Goal: Task Accomplishment & Management: Manage account settings

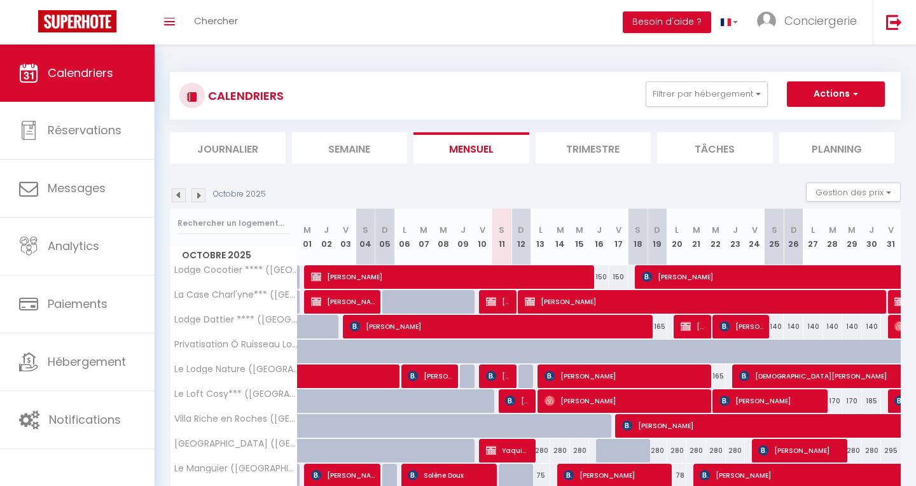
click at [172, 195] on img at bounding box center [179, 195] width 14 height 14
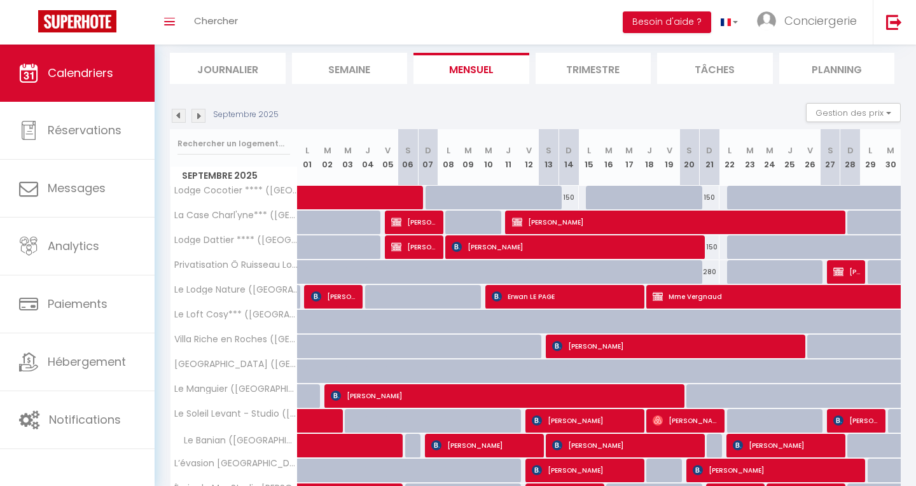
scroll to position [78, 0]
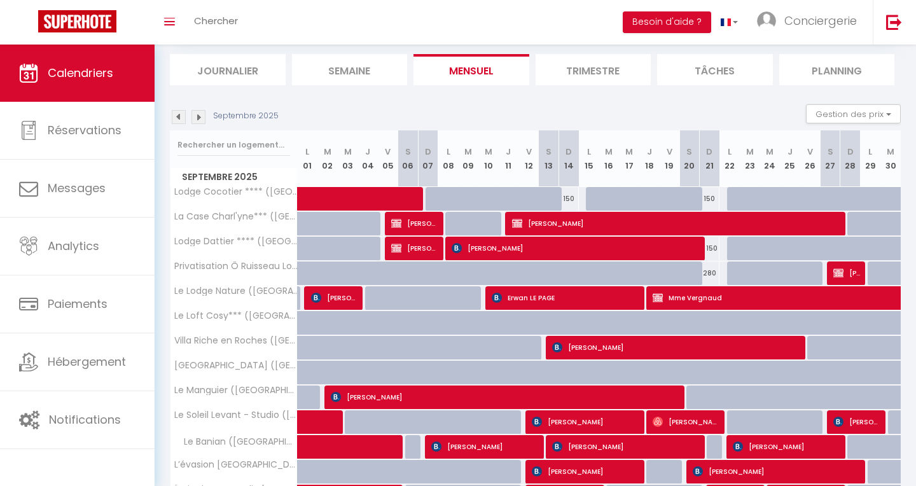
click at [350, 82] on li "Semaine" at bounding box center [350, 69] width 116 height 31
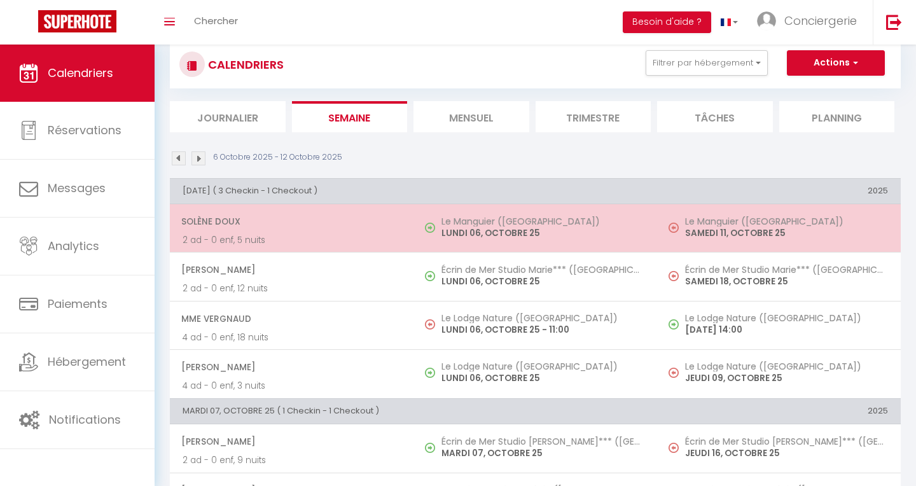
scroll to position [29, 0]
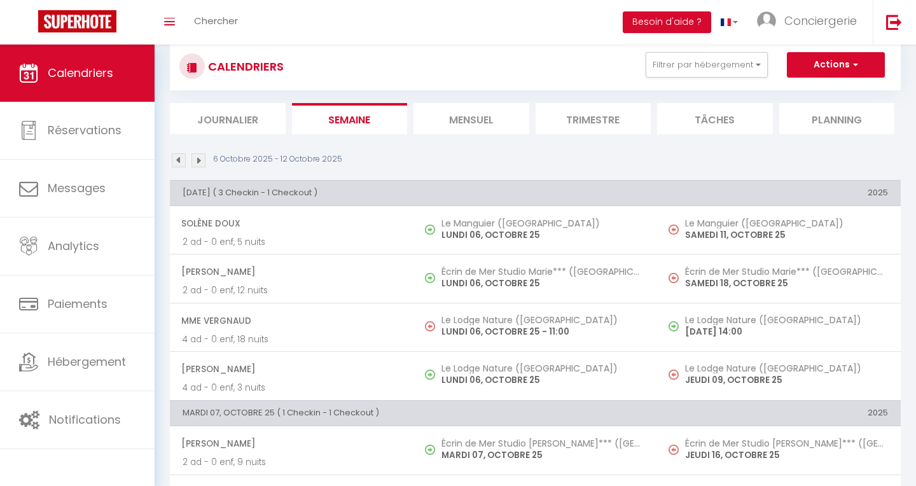
click at [178, 158] on img at bounding box center [179, 160] width 14 height 14
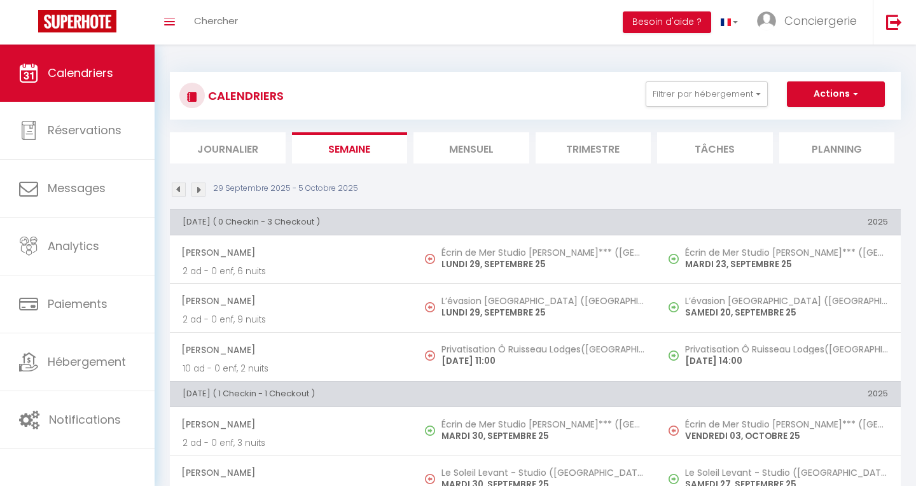
scroll to position [0, 0]
click at [176, 193] on img at bounding box center [179, 190] width 14 height 14
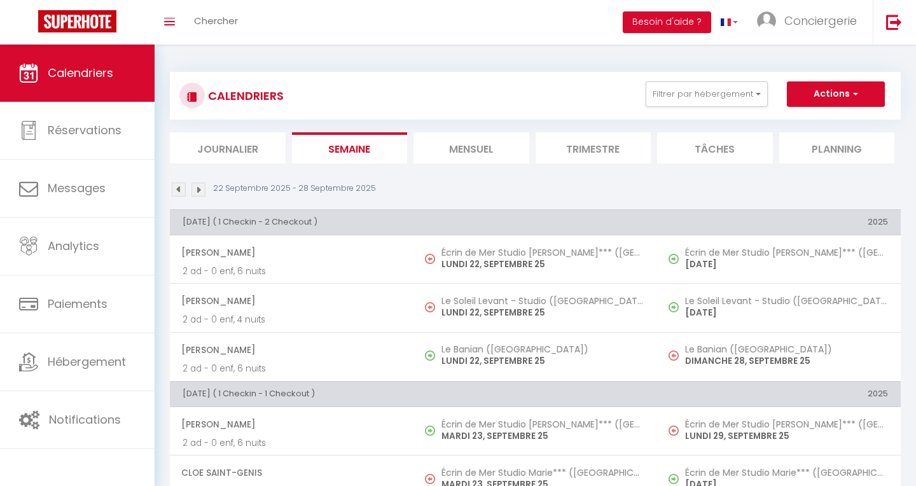
click at [176, 193] on img at bounding box center [179, 190] width 14 height 14
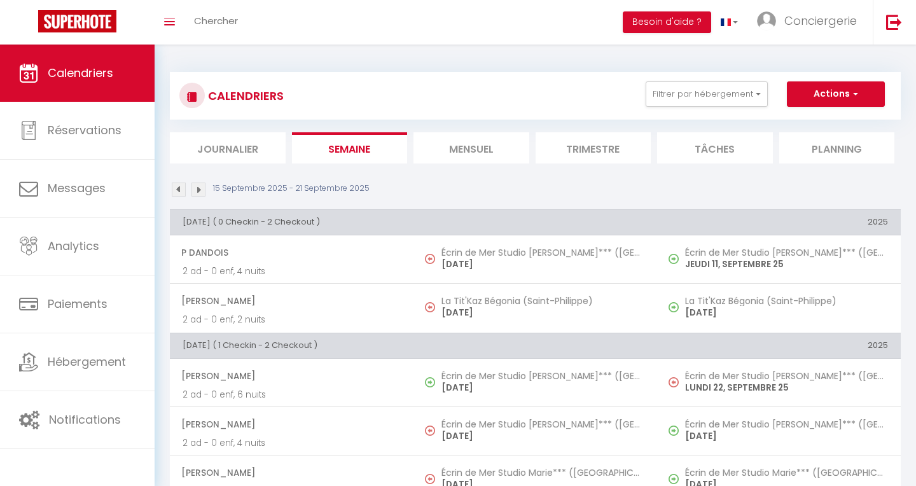
click at [176, 193] on img at bounding box center [179, 190] width 14 height 14
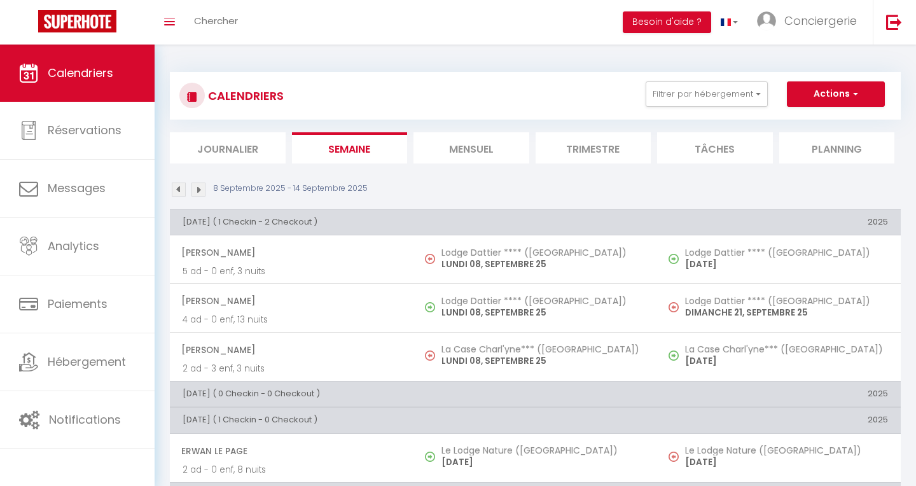
click at [176, 193] on img at bounding box center [179, 190] width 14 height 14
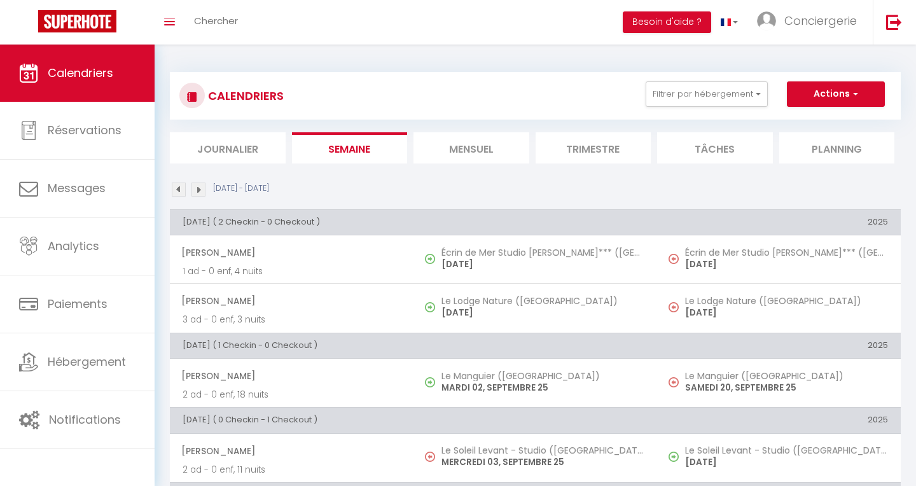
click at [198, 190] on img at bounding box center [198, 190] width 14 height 14
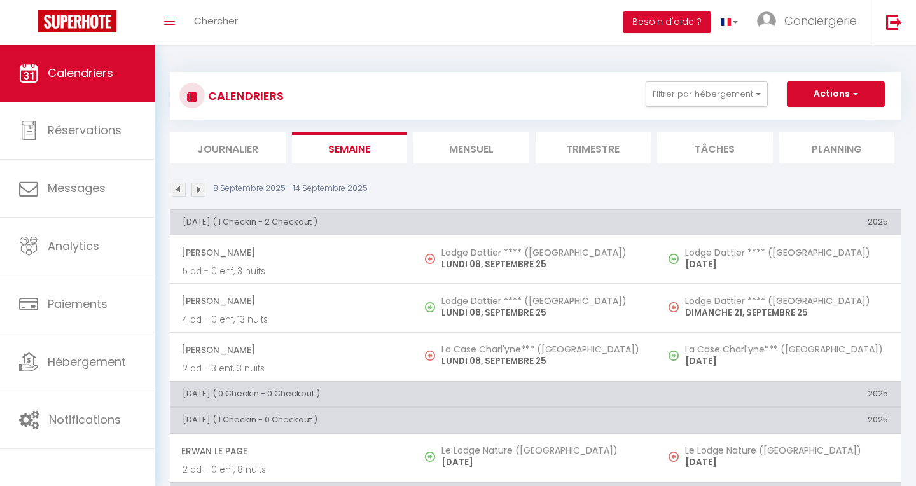
click at [203, 189] on img at bounding box center [198, 190] width 14 height 14
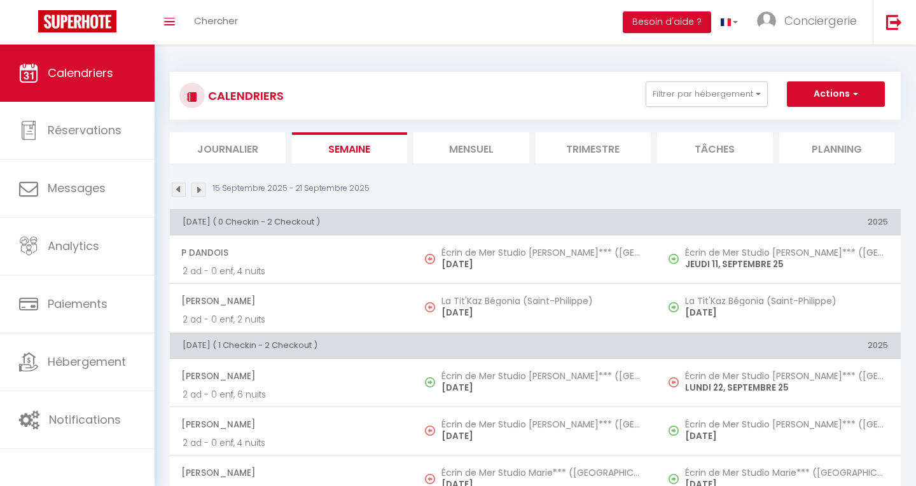
click at [198, 188] on img at bounding box center [198, 190] width 14 height 14
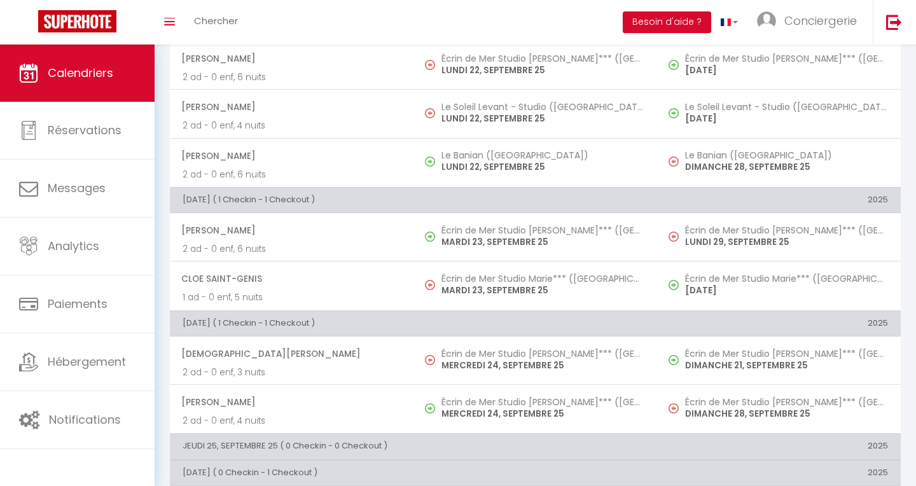
scroll to position [200, 0]
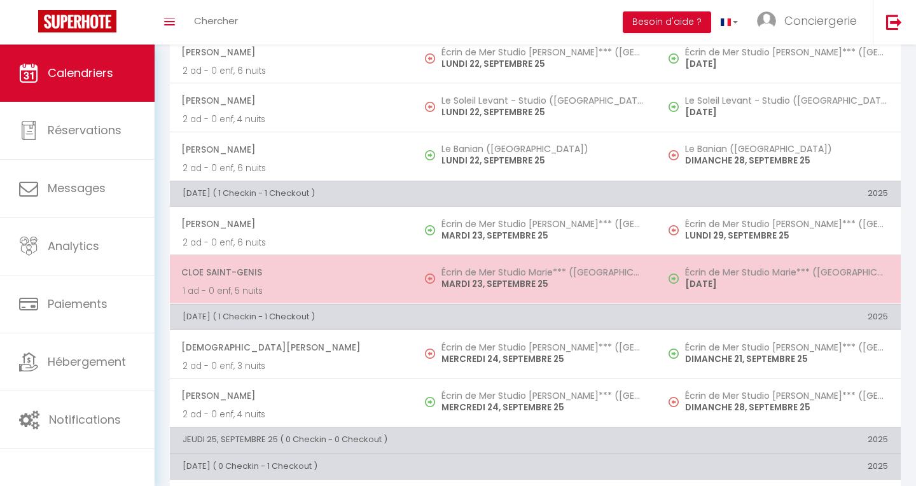
click at [574, 270] on h5 "Écrin de Mer Studio Marie*** ([GEOGRAPHIC_DATA])" at bounding box center [542, 272] width 203 height 10
select select "OK"
select select "0"
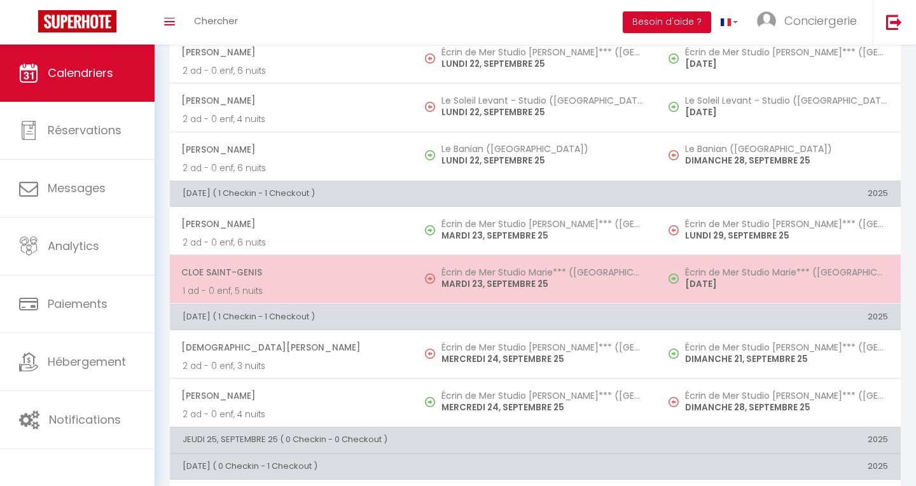
select select "1"
select select
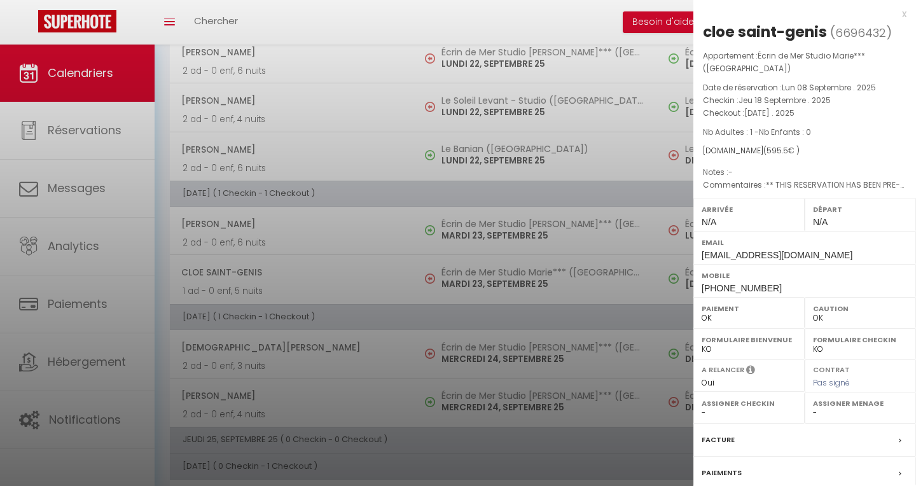
select select "35536"
click at [455, 238] on div at bounding box center [458, 243] width 916 height 486
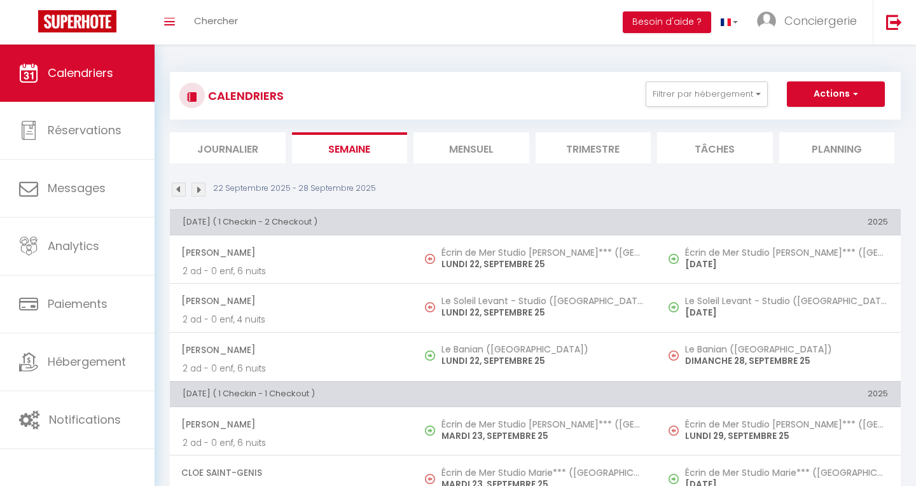
scroll to position [0, 0]
click at [200, 190] on img at bounding box center [198, 190] width 14 height 14
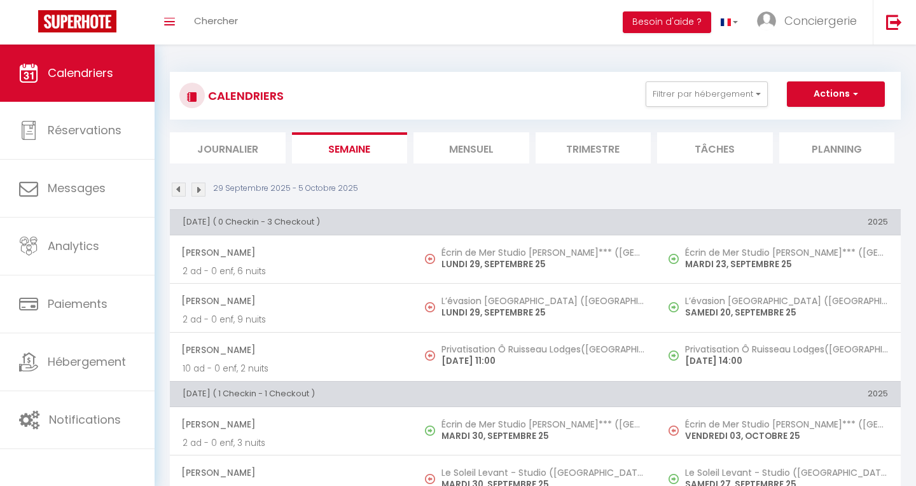
click at [180, 190] on img at bounding box center [179, 190] width 14 height 14
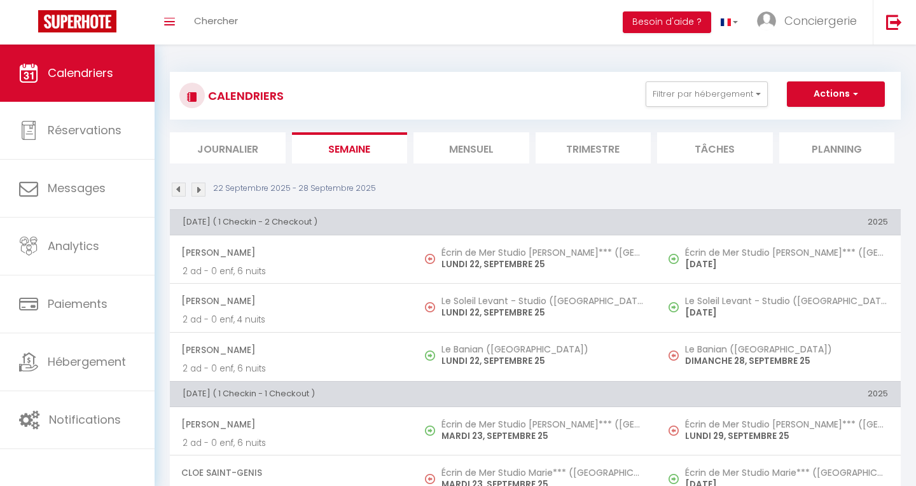
click at [180, 190] on img at bounding box center [179, 190] width 14 height 14
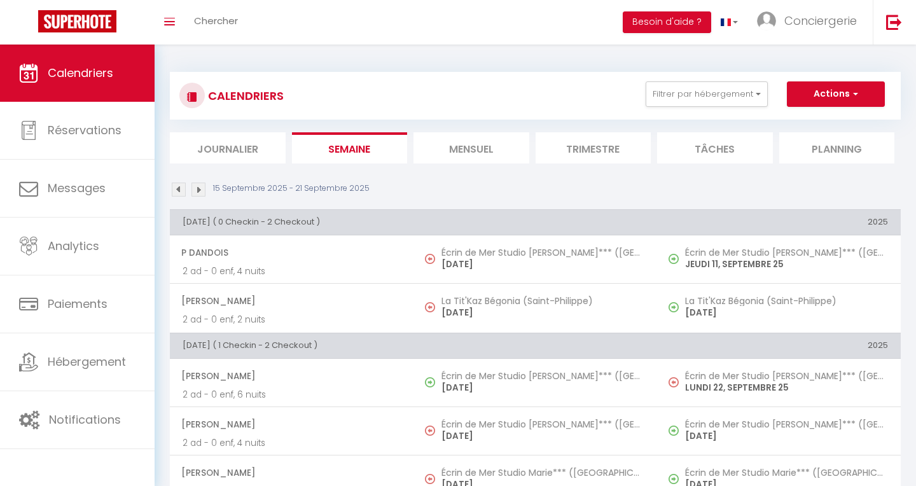
click at [180, 190] on img at bounding box center [179, 190] width 14 height 14
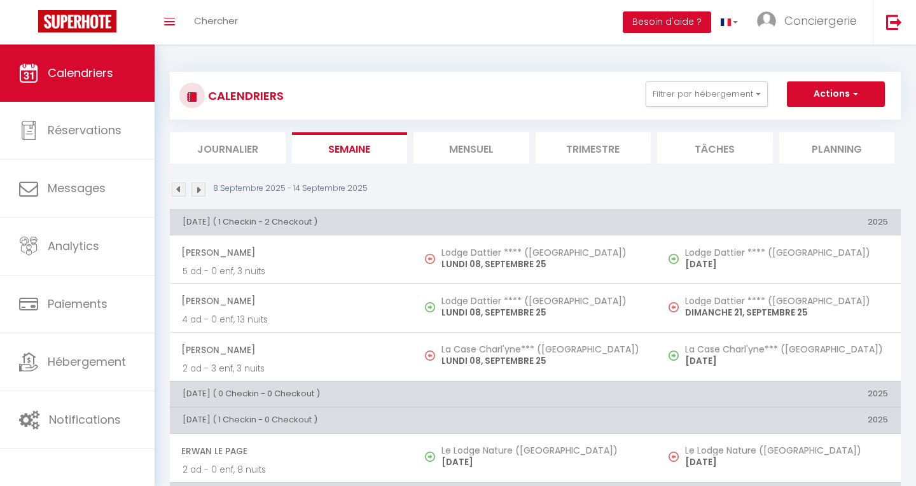
click at [180, 190] on img at bounding box center [179, 190] width 14 height 14
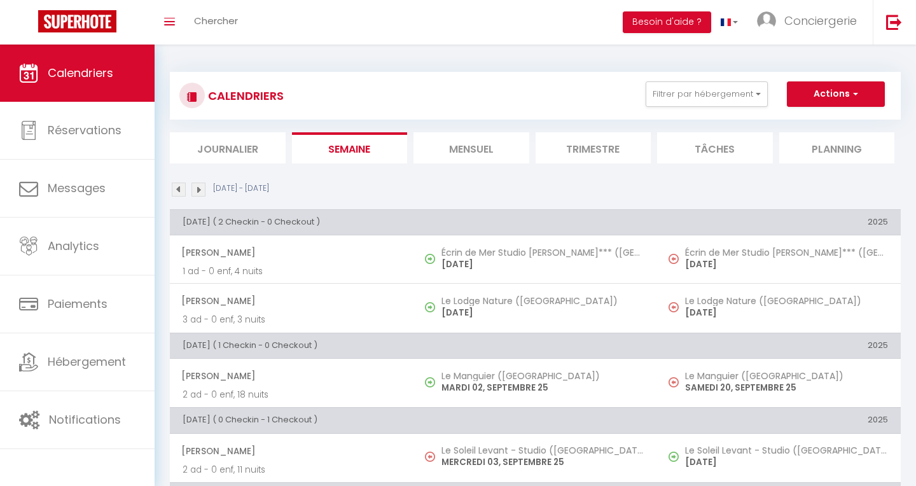
click at [180, 190] on img at bounding box center [179, 190] width 14 height 14
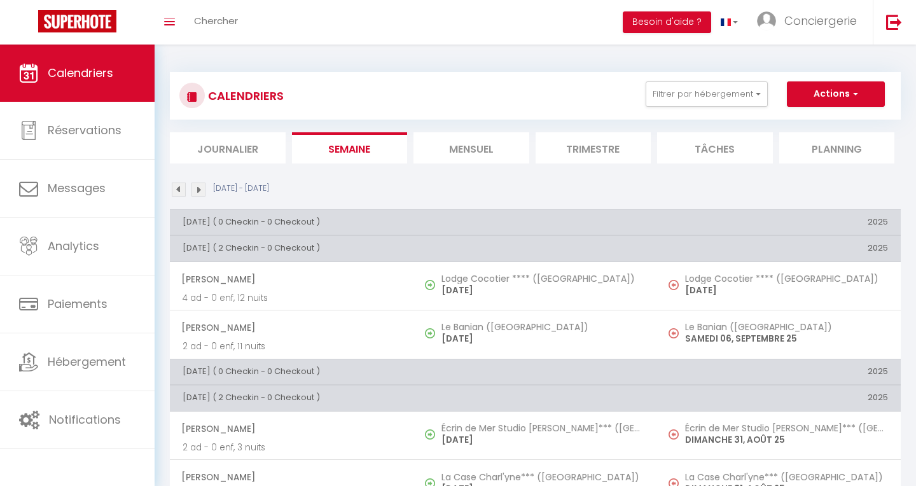
click at [198, 193] on img at bounding box center [198, 190] width 14 height 14
